Goal: Task Accomplishment & Management: Use online tool/utility

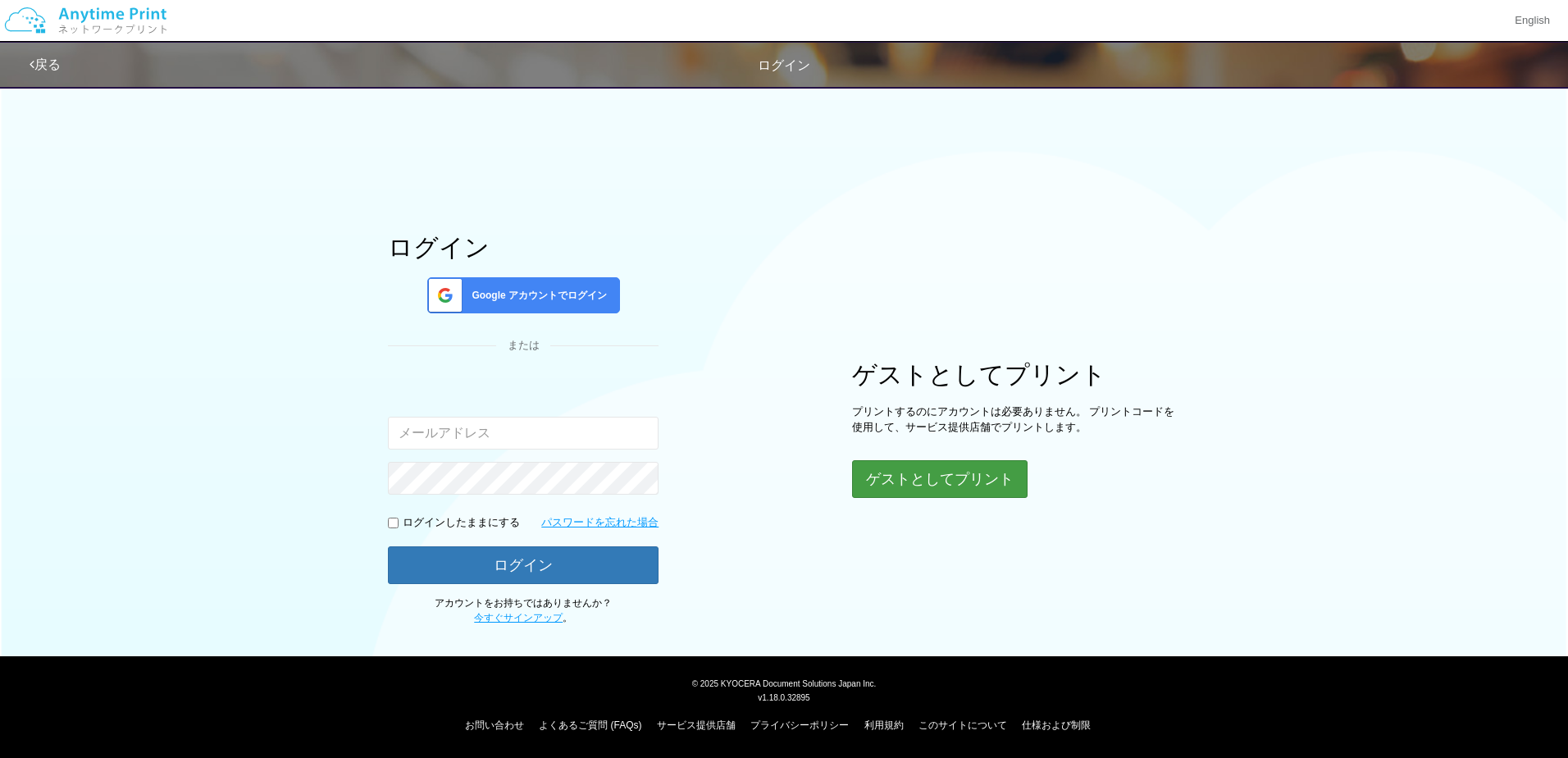
type input "[EMAIL_ADDRESS][DOMAIN_NAME]"
click at [966, 479] on button "ゲストとしてプリント" at bounding box center [939, 479] width 174 height 36
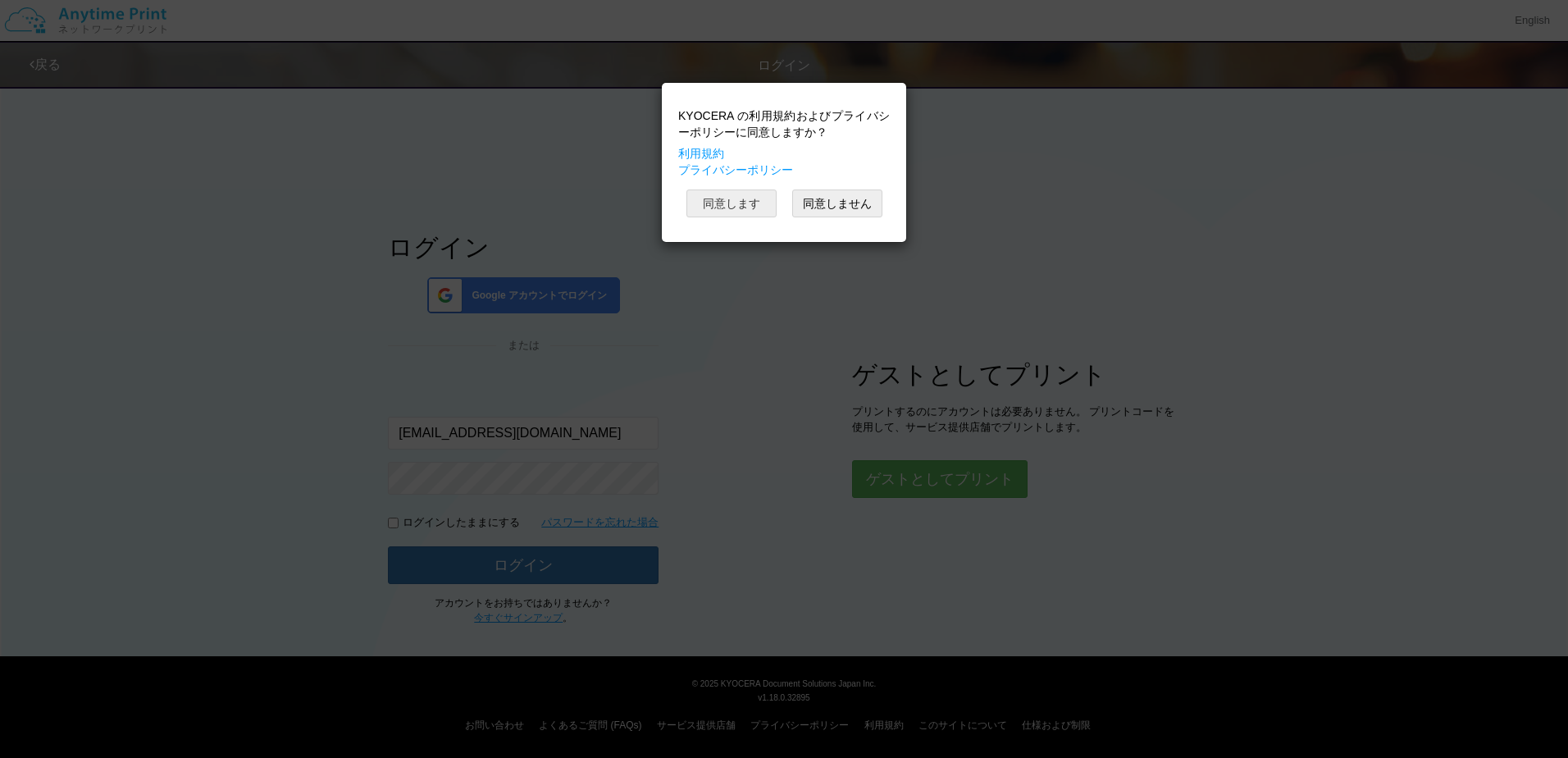
click at [730, 204] on button "同意します" at bounding box center [732, 203] width 91 height 28
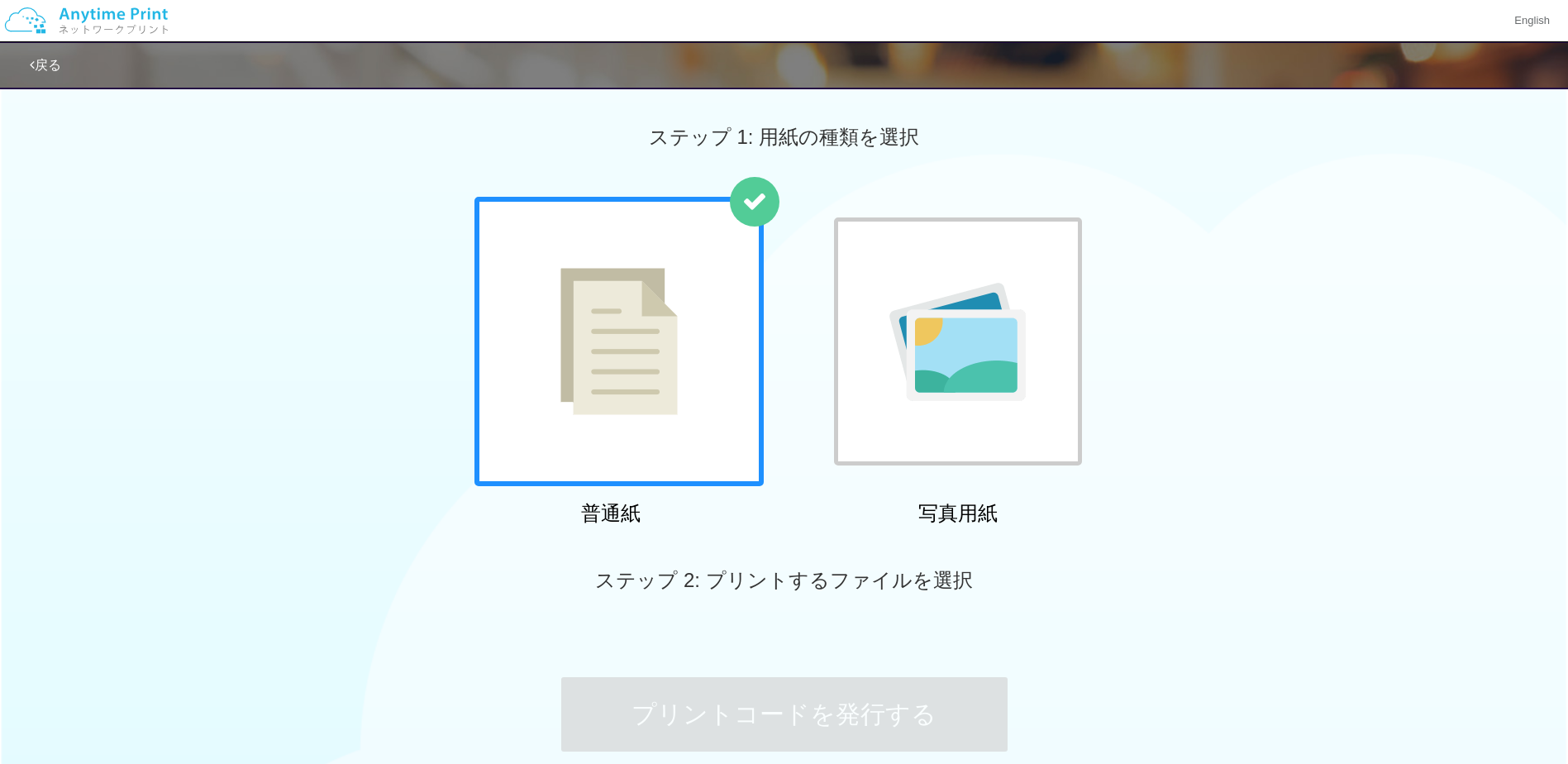
scroll to position [156, 0]
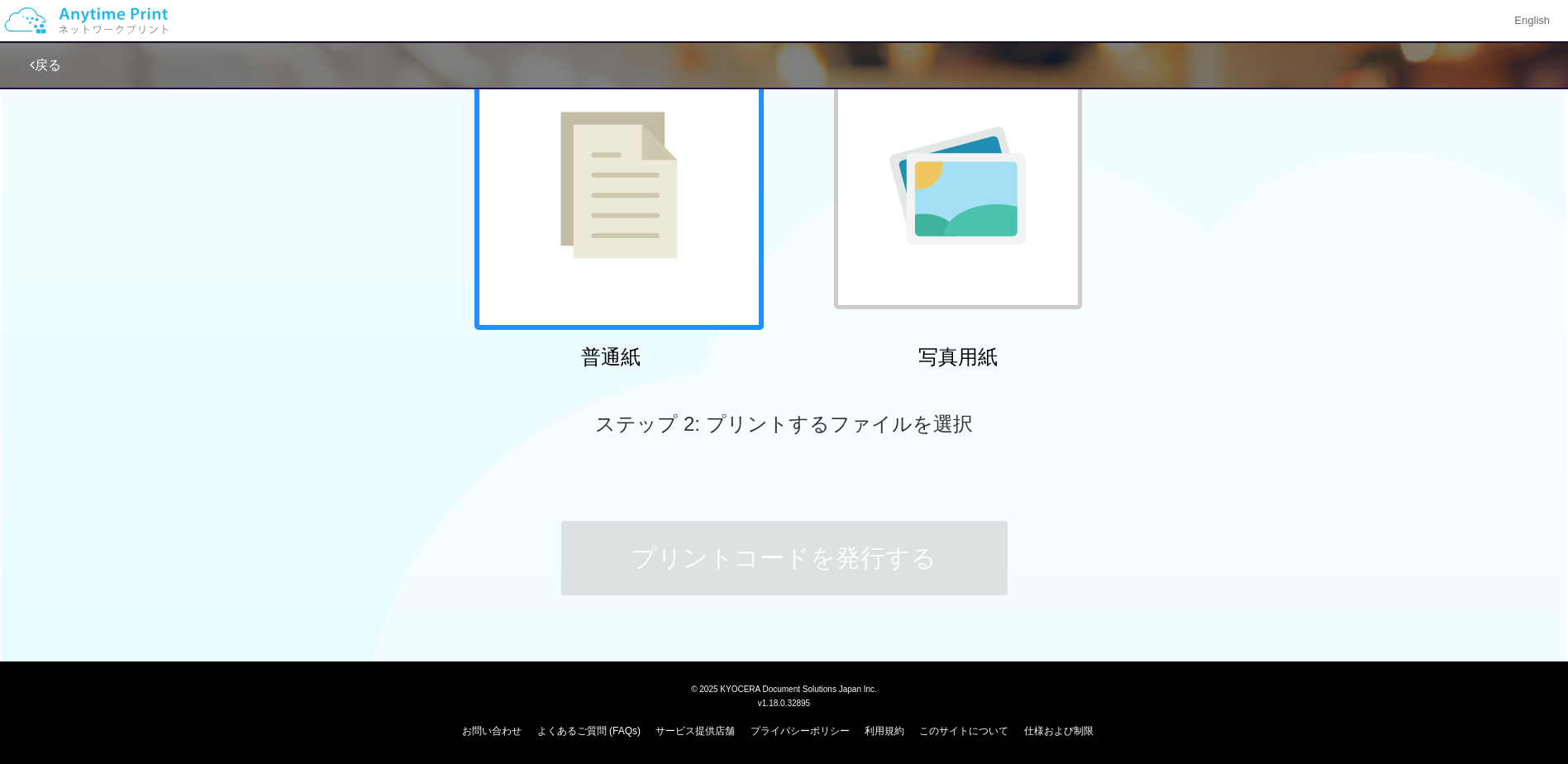
click at [693, 258] on div at bounding box center [619, 185] width 289 height 289
click at [679, 261] on div at bounding box center [619, 185] width 289 height 289
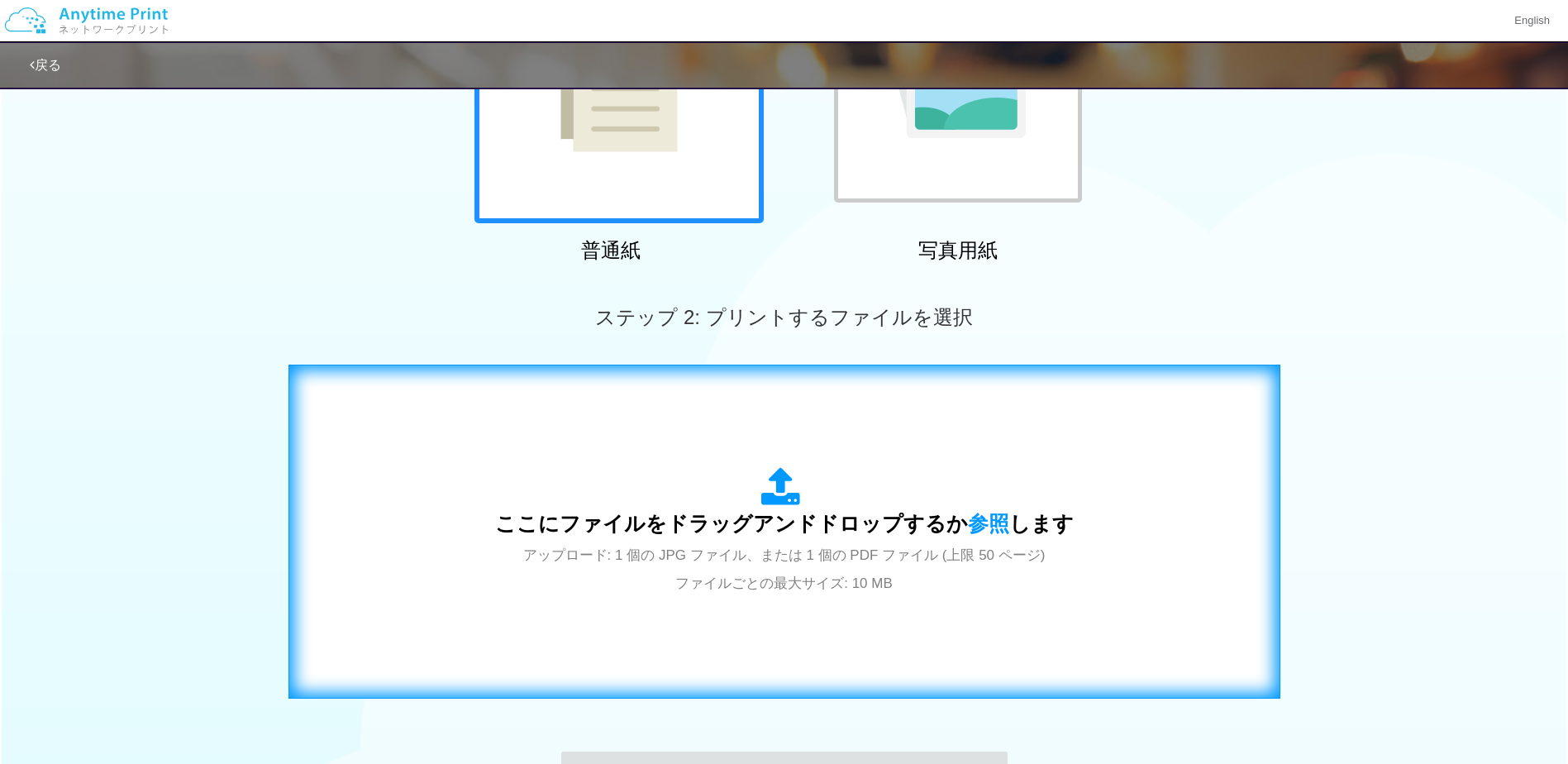
scroll to position [404, 0]
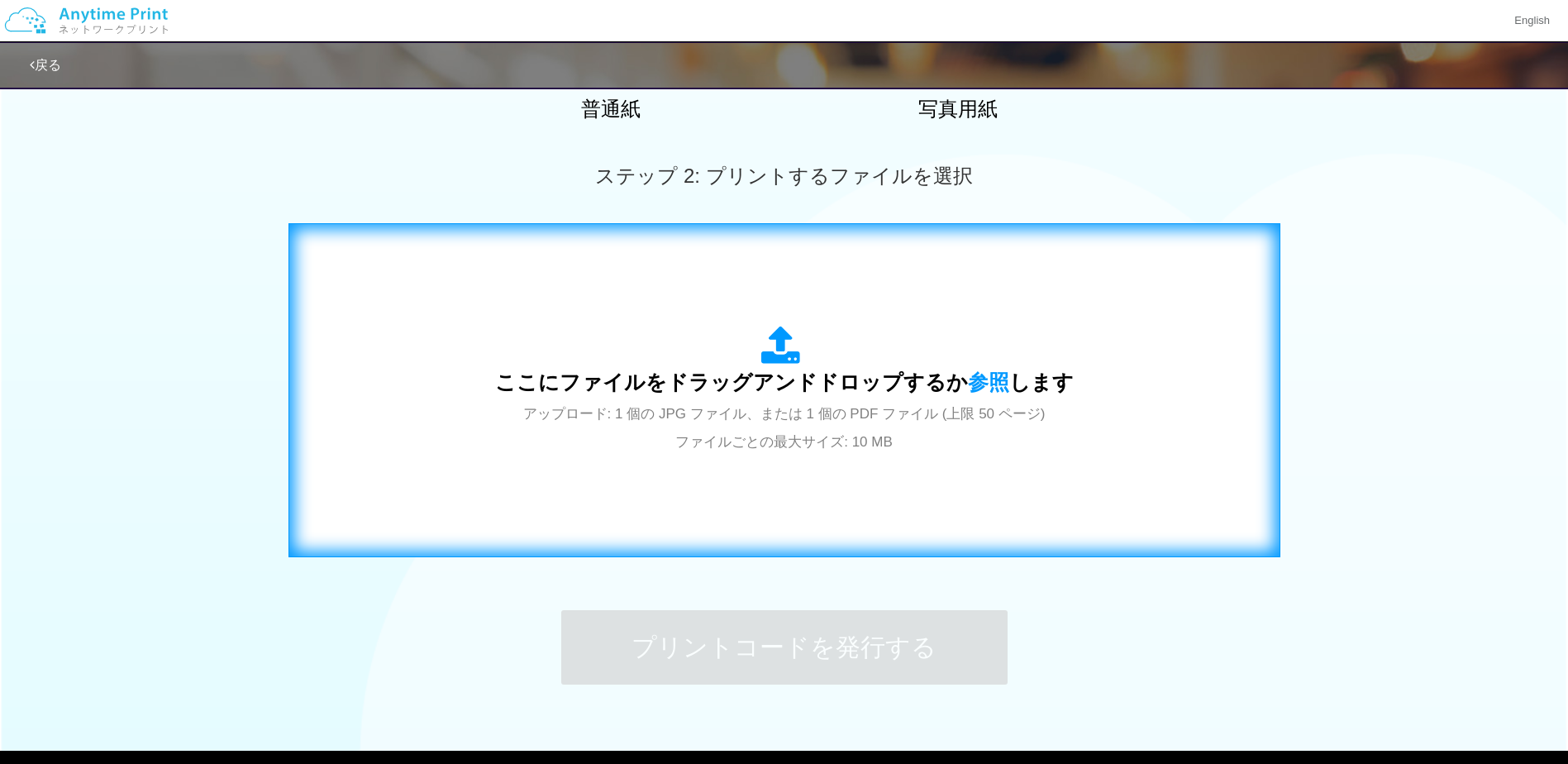
click at [764, 380] on span "ここにファイルをドラッグアンドドロップするか 参照 します" at bounding box center [785, 382] width 579 height 23
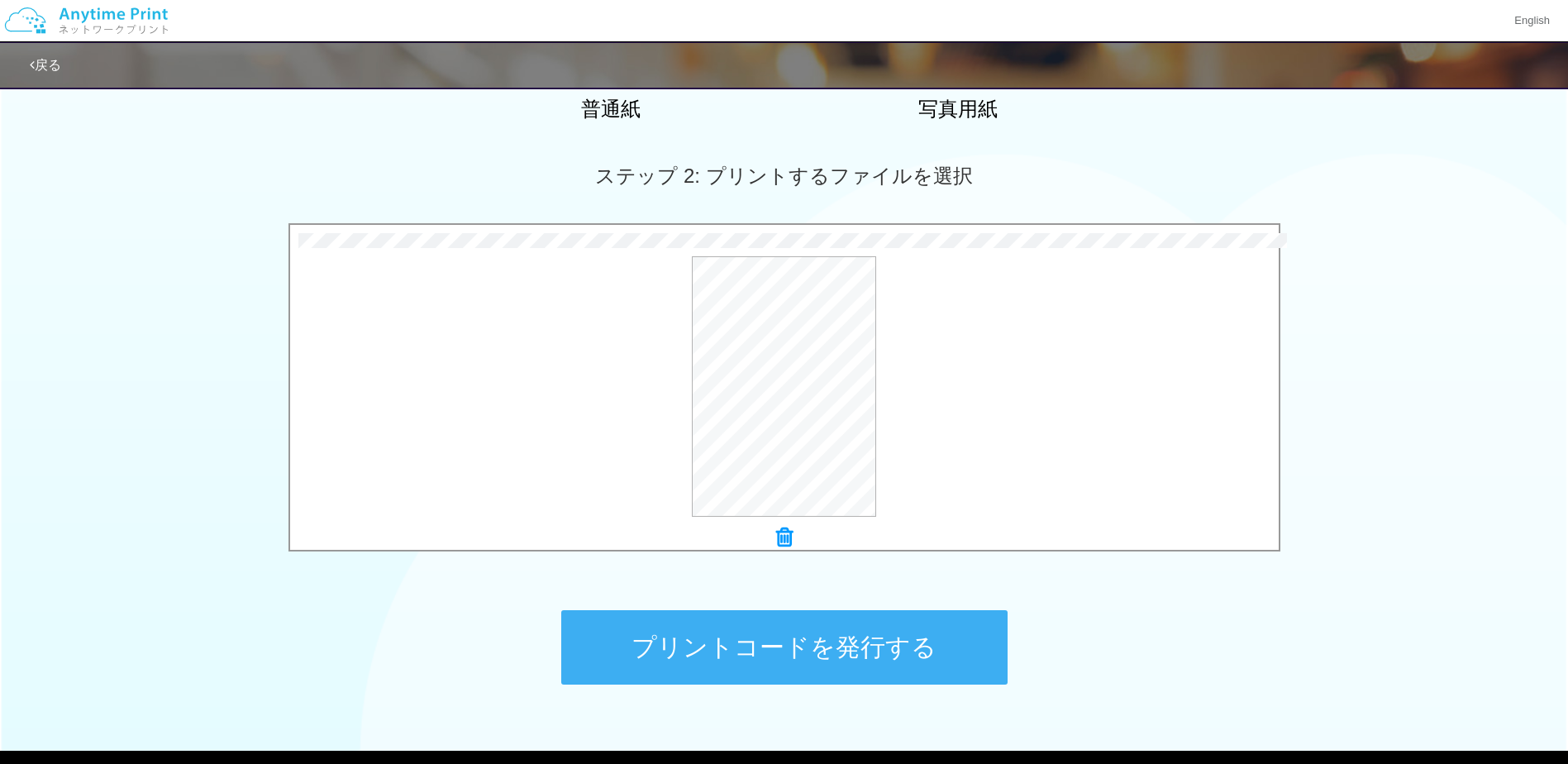
click at [831, 642] on button "プリントコードを発行する" at bounding box center [784, 647] width 446 height 74
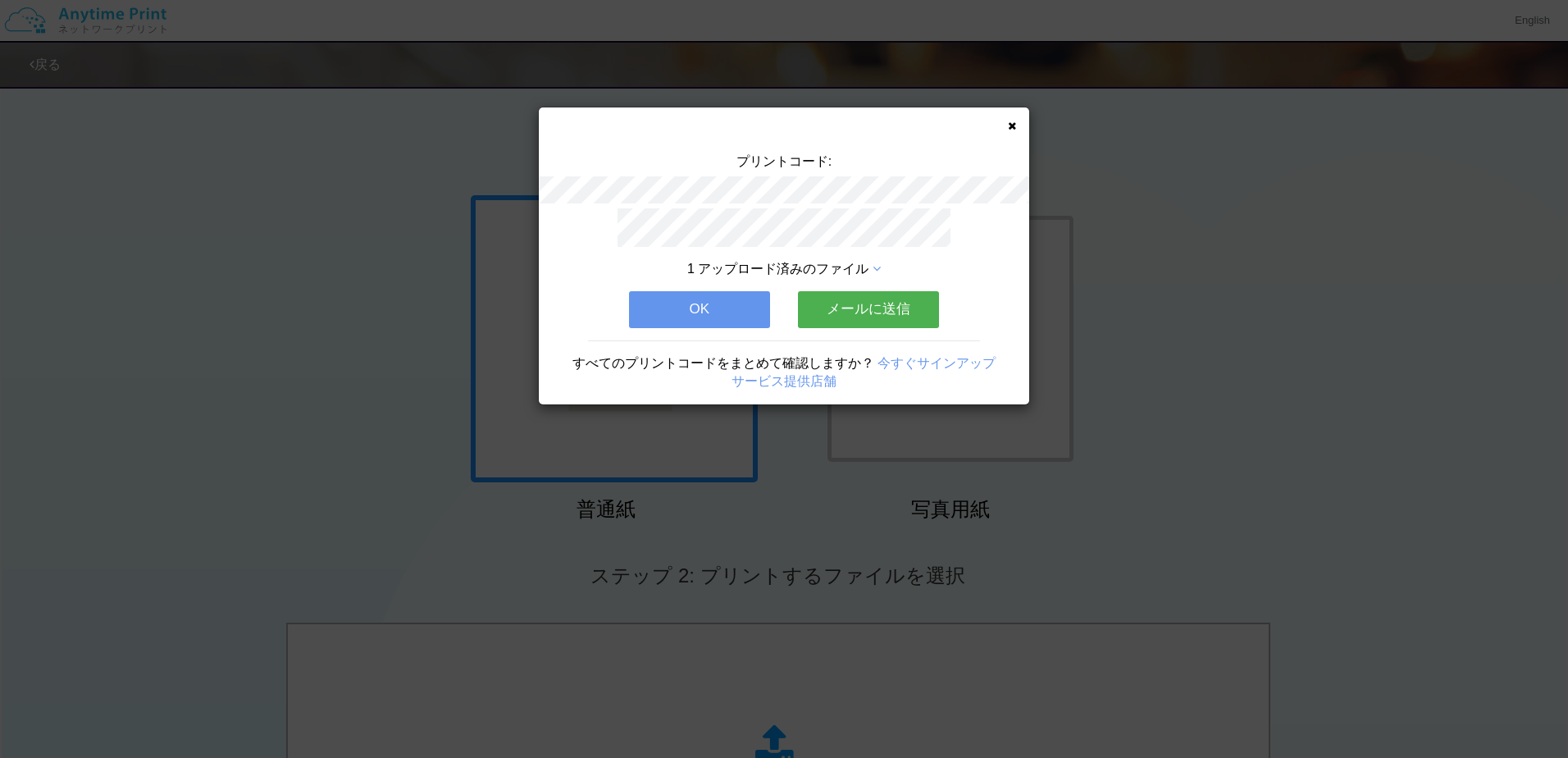
click at [1017, 124] on div "プリントコード: 1 アップロード済みのファイル OK メールに送信 すべてのプリントコードをまとめて確認しますか？ 今すぐサインアップ サービス提供店舗" at bounding box center [784, 256] width 491 height 297
click at [1017, 130] on div "プリントコード: 1 アップロード済みのファイル OK メールに送信 すべてのプリントコードをまとめて確認しますか？ 今すぐサインアップ サービス提供店舗" at bounding box center [784, 256] width 491 height 297
click at [1013, 130] on icon at bounding box center [1012, 126] width 9 height 10
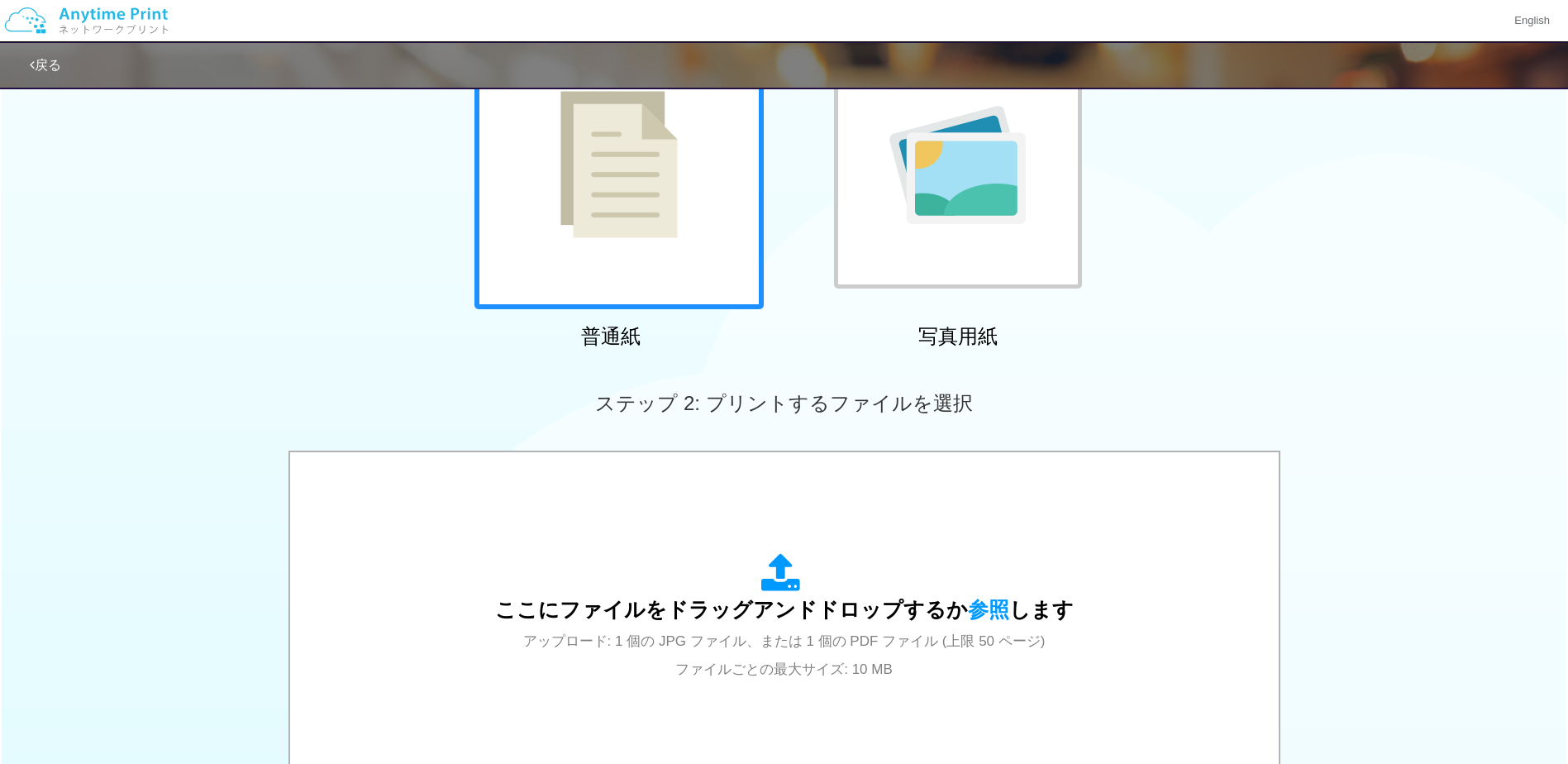
scroll to position [163, 0]
